Goal: Information Seeking & Learning: Learn about a topic

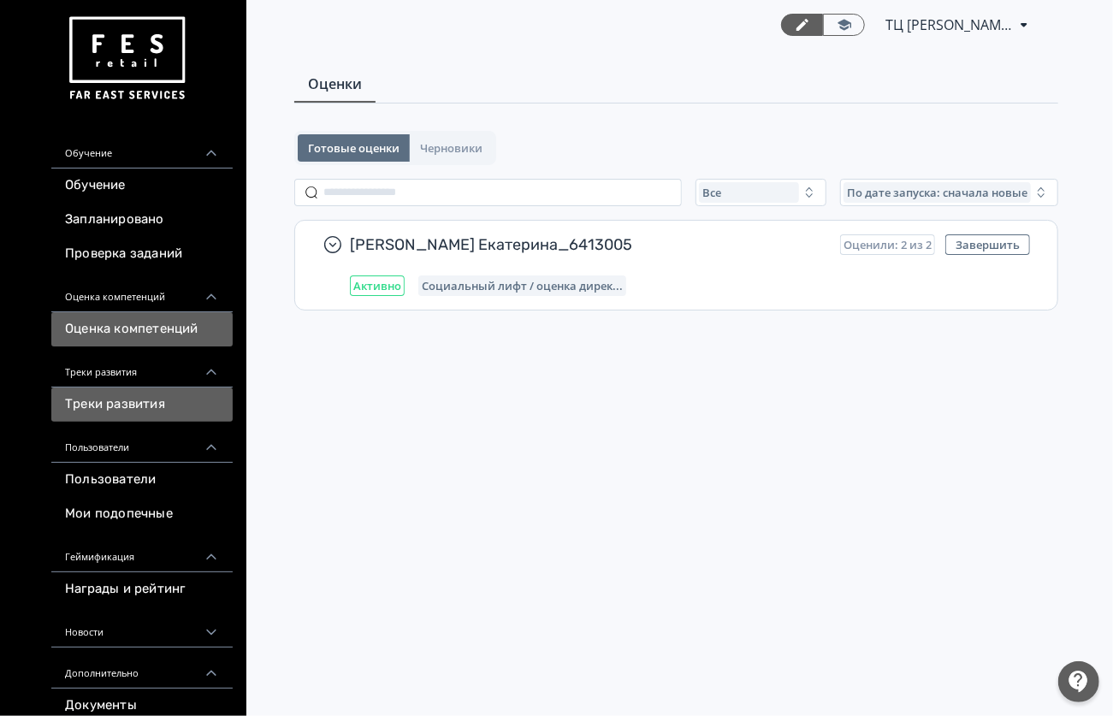
click at [120, 404] on link "Треки развития" at bounding box center [141, 404] width 181 height 34
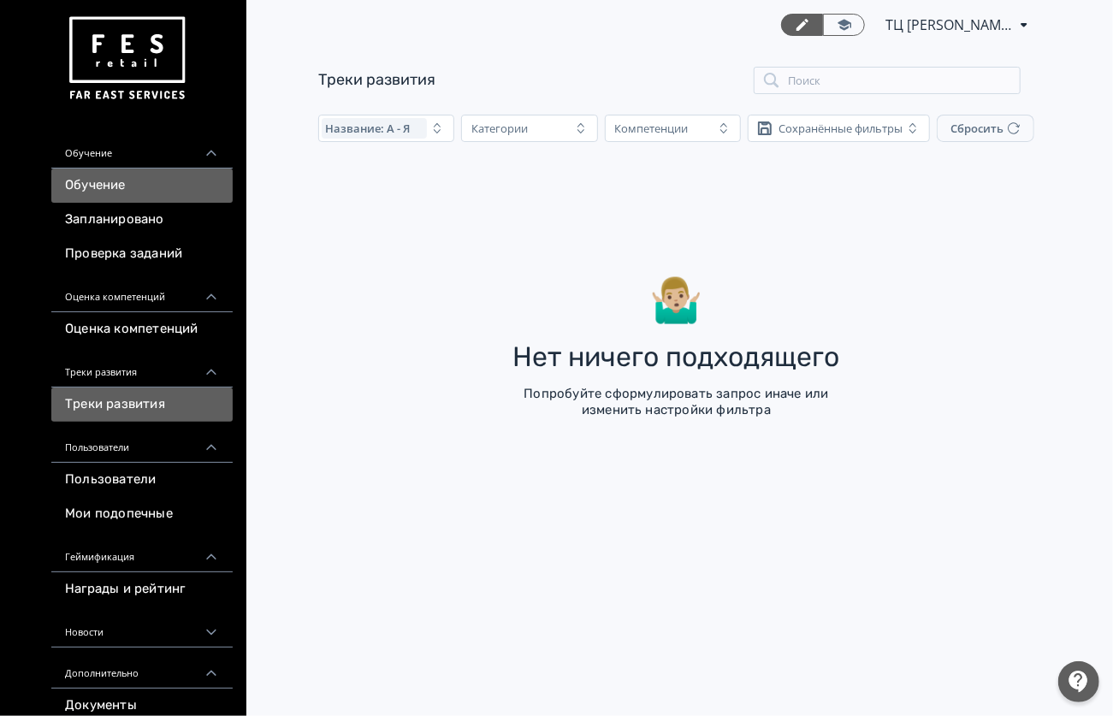
click at [130, 200] on link "Обучение" at bounding box center [141, 185] width 181 height 34
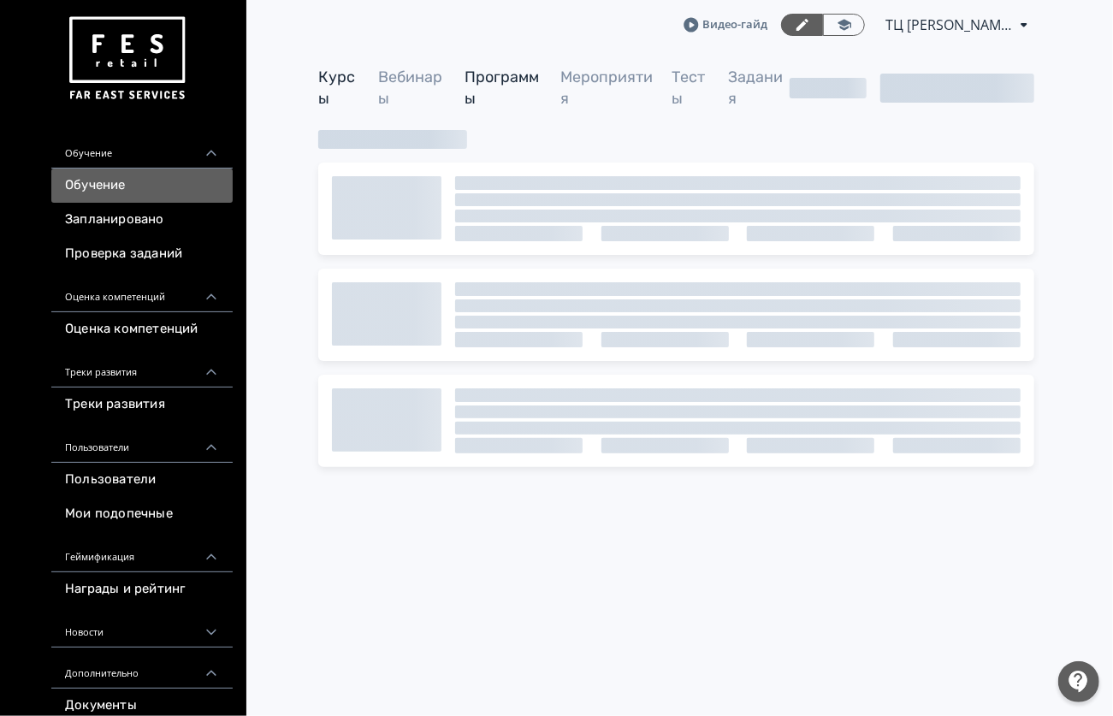
click at [508, 82] on link "Программы" at bounding box center [501, 88] width 74 height 40
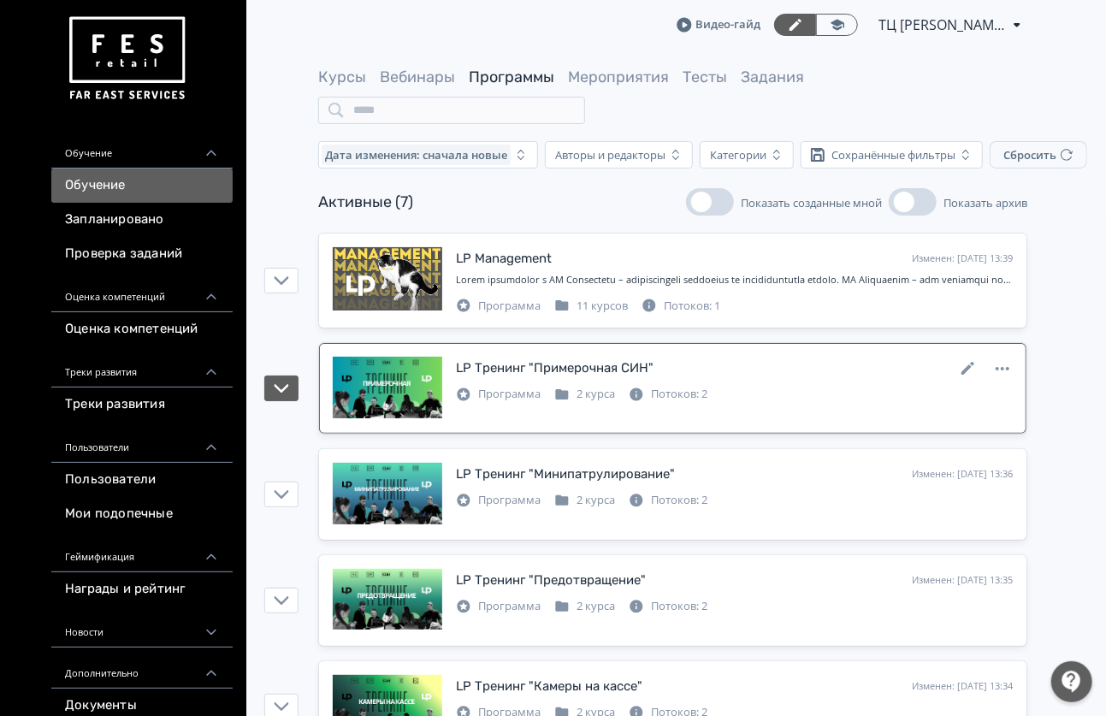
click at [542, 367] on div "LP Тренинг "Примерочная СИН"" at bounding box center [555, 368] width 198 height 20
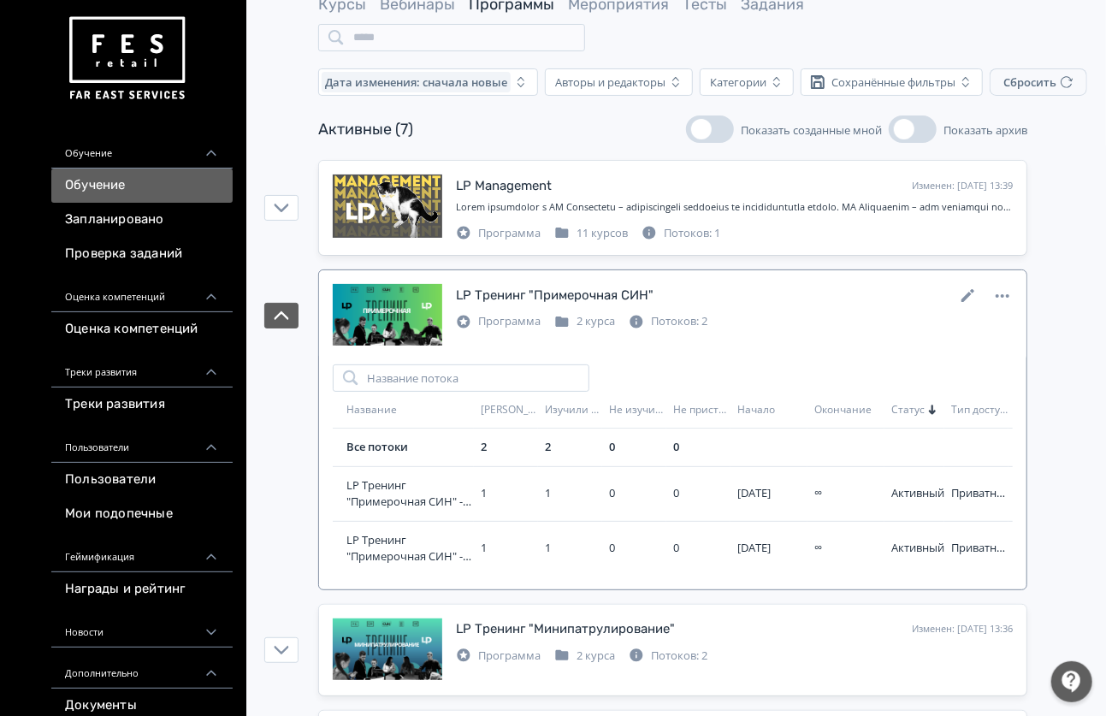
scroll to position [114, 0]
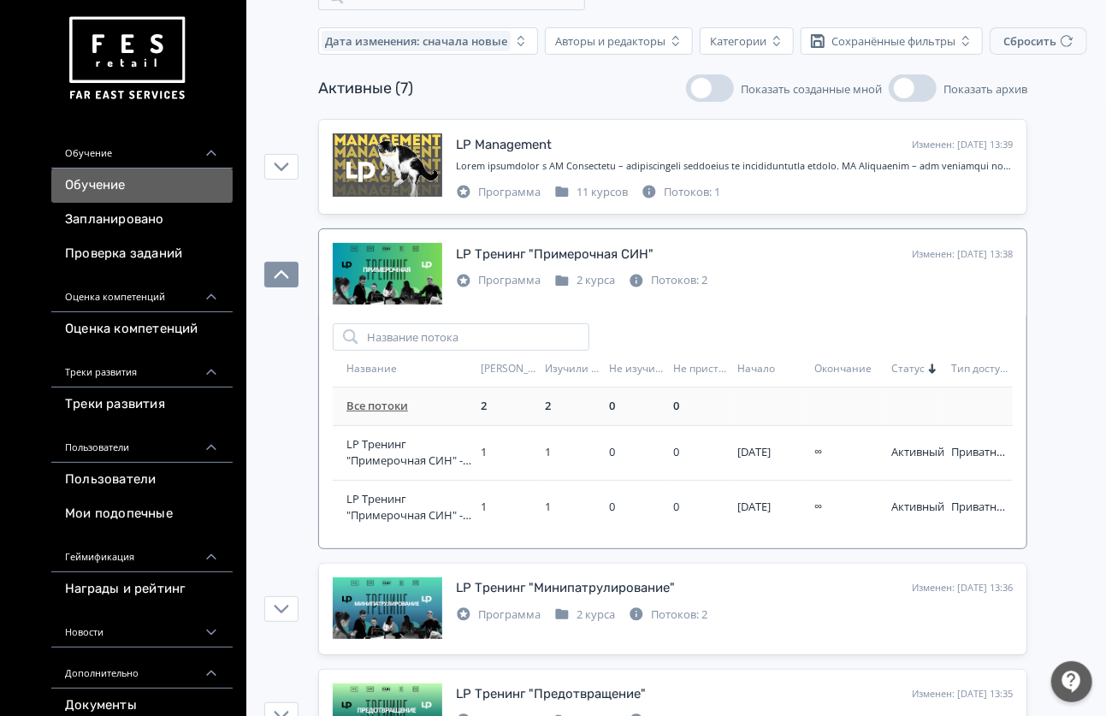
click at [385, 402] on link "Все потоки" at bounding box center [377, 405] width 62 height 15
